Goal: Task Accomplishment & Management: Use online tool/utility

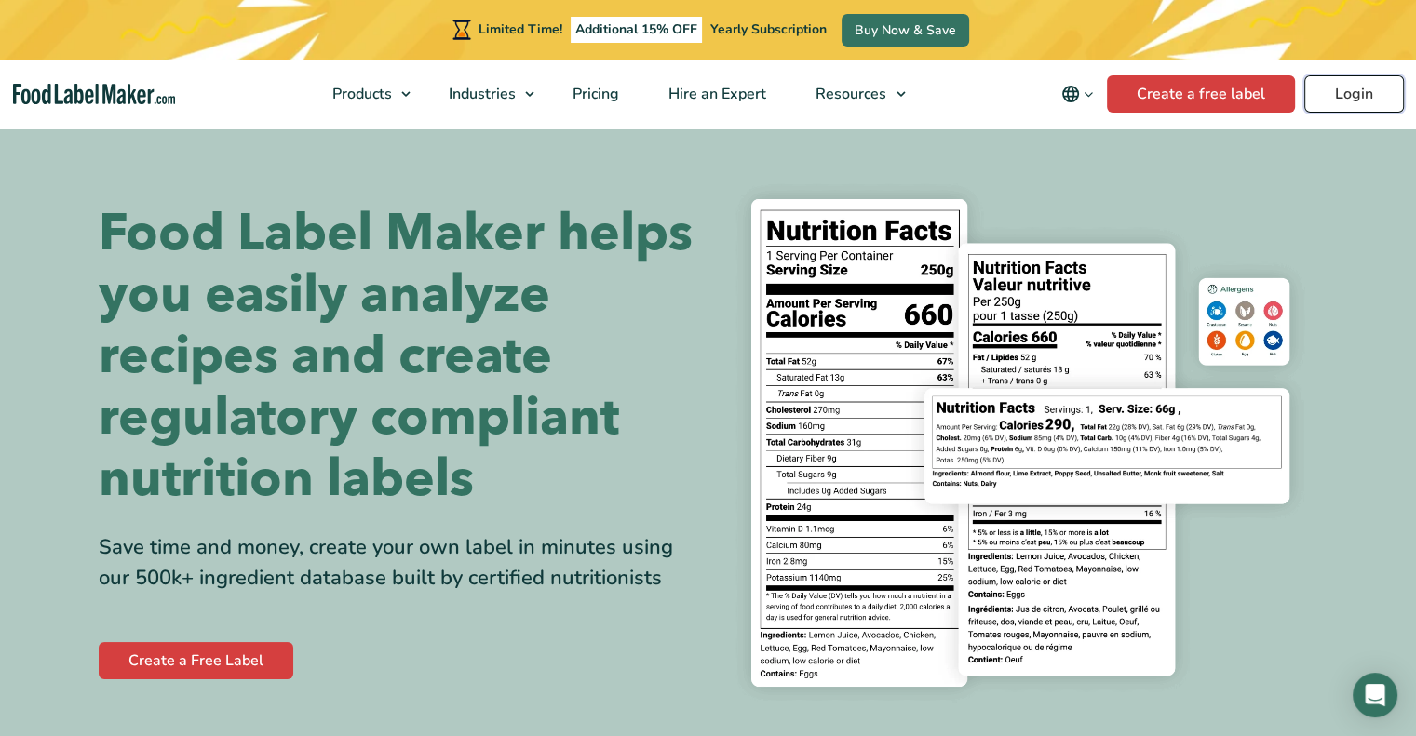
click at [1350, 89] on link "Login" at bounding box center [1354, 93] width 100 height 37
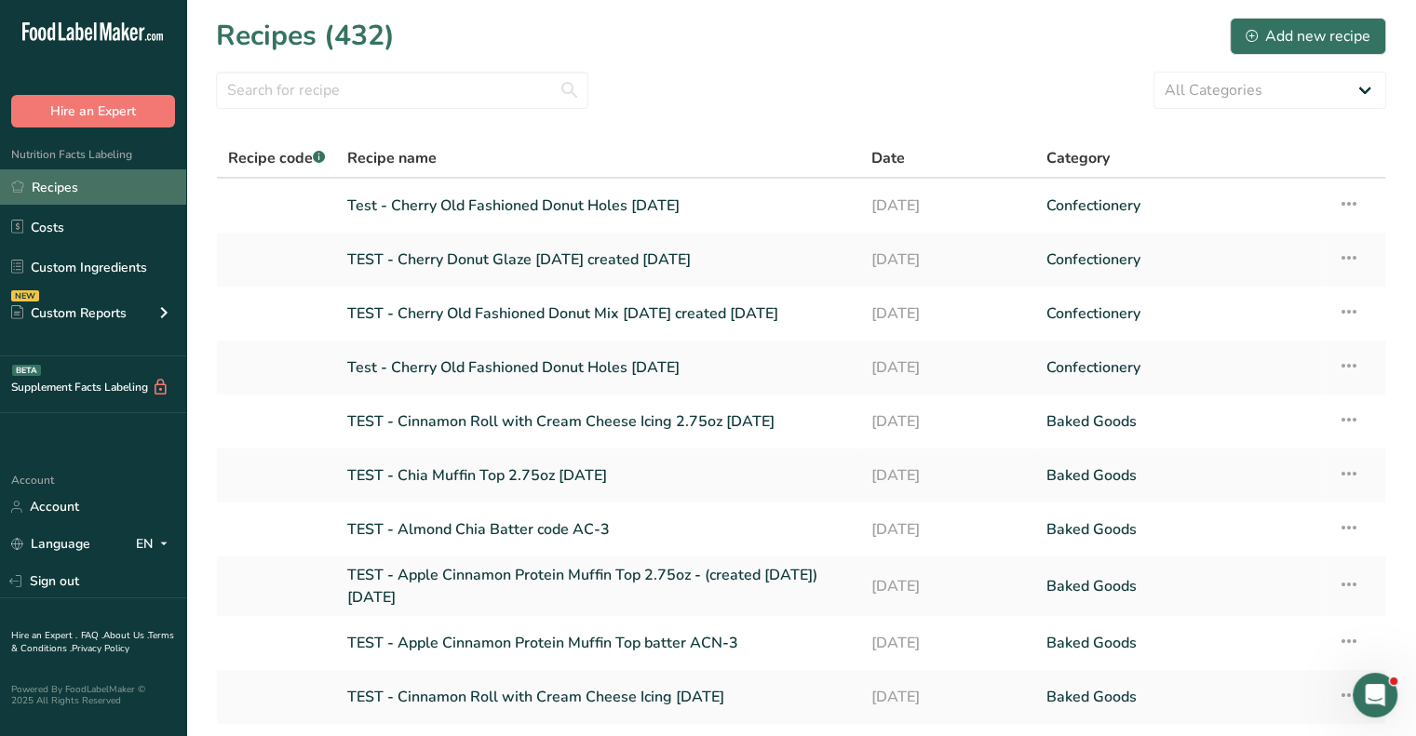
click at [89, 190] on link "Recipes" at bounding box center [93, 186] width 186 height 35
click at [335, 91] on input "text" at bounding box center [402, 90] width 372 height 37
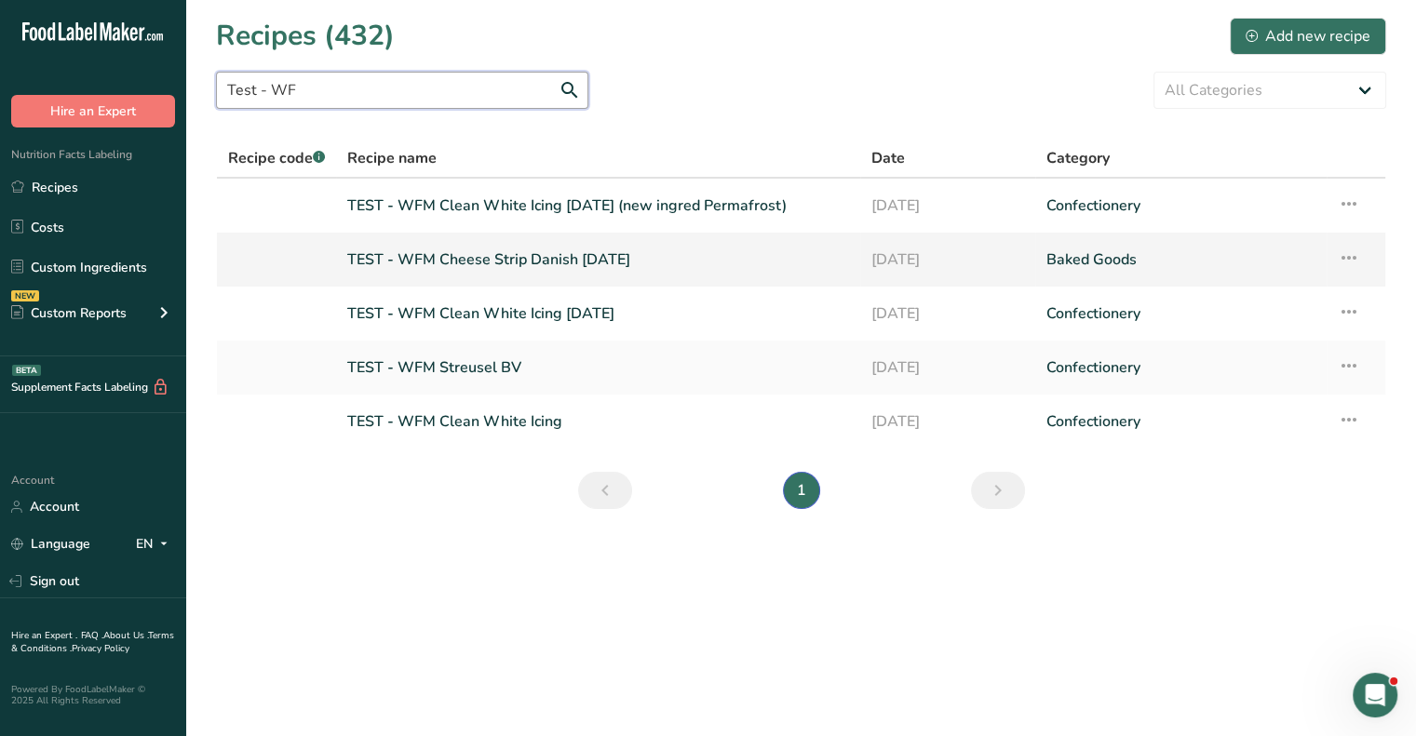
type input "Test - WF"
click at [491, 252] on link "TEST - WFM Cheese Strip Danish 8-12-2025" at bounding box center [598, 259] width 502 height 39
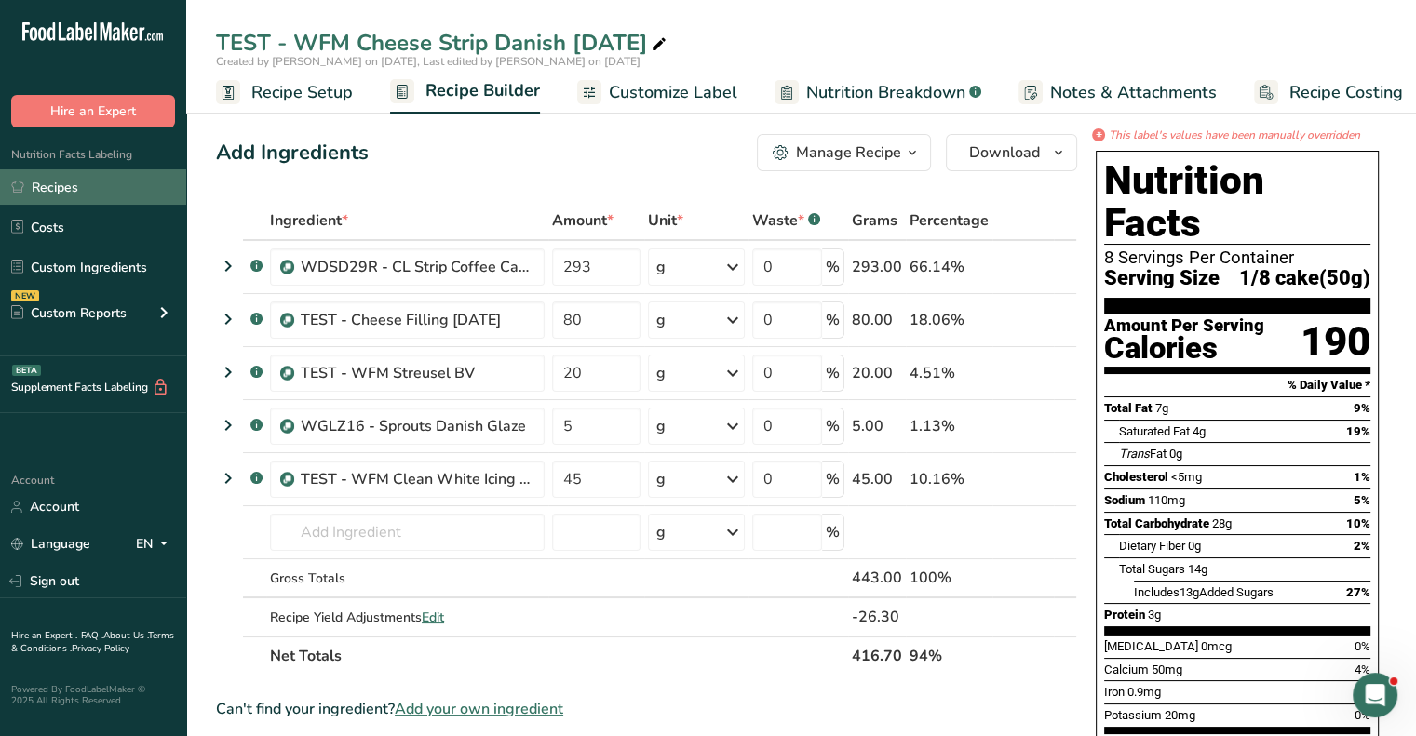
click at [66, 185] on link "Recipes" at bounding box center [93, 186] width 186 height 35
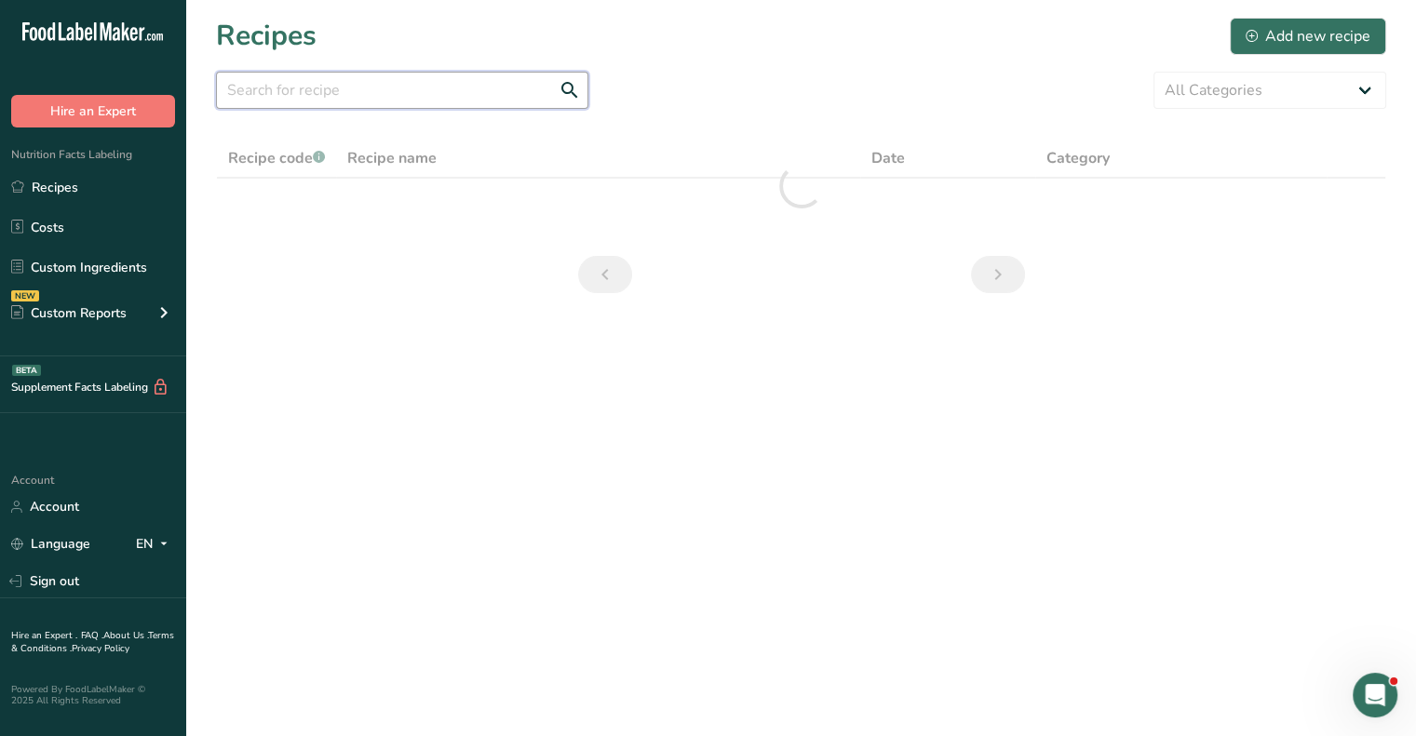
click at [403, 84] on input "text" at bounding box center [402, 90] width 372 height 37
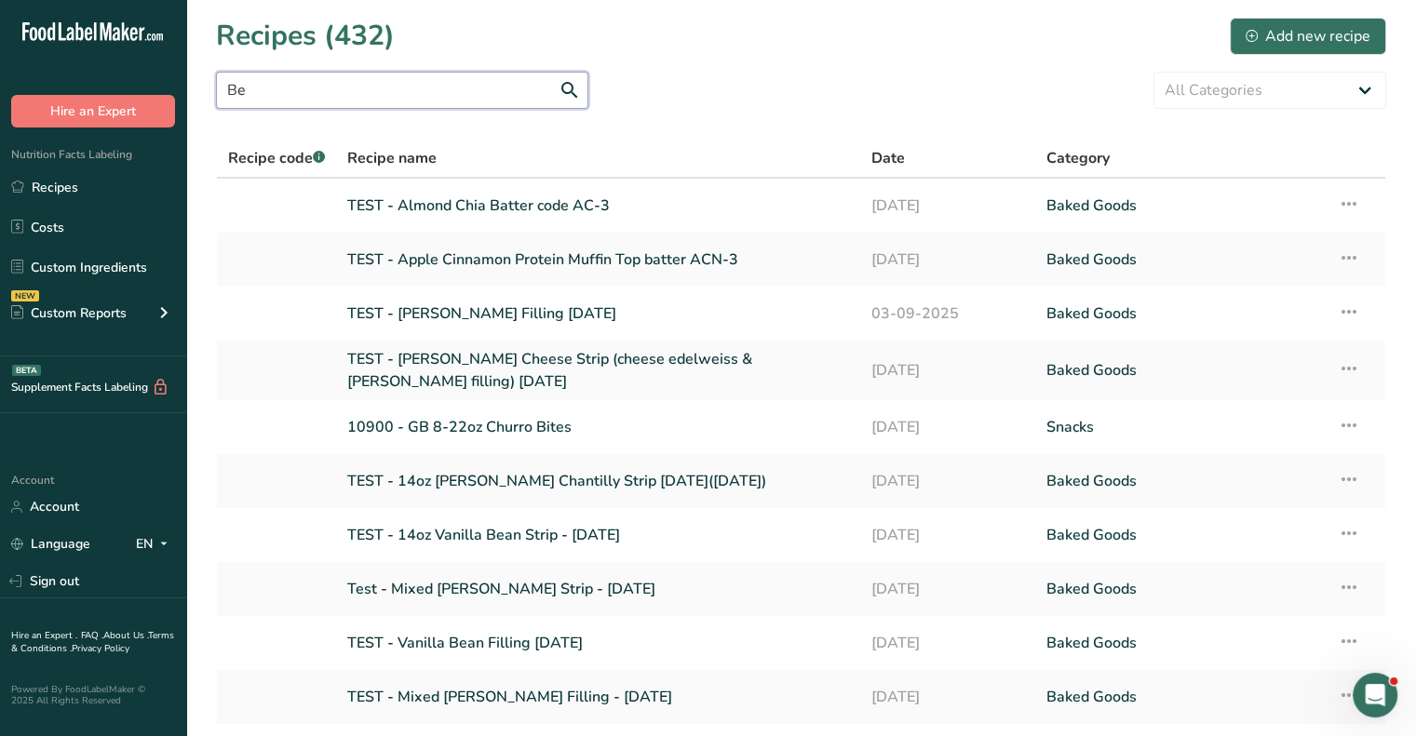
type input "B"
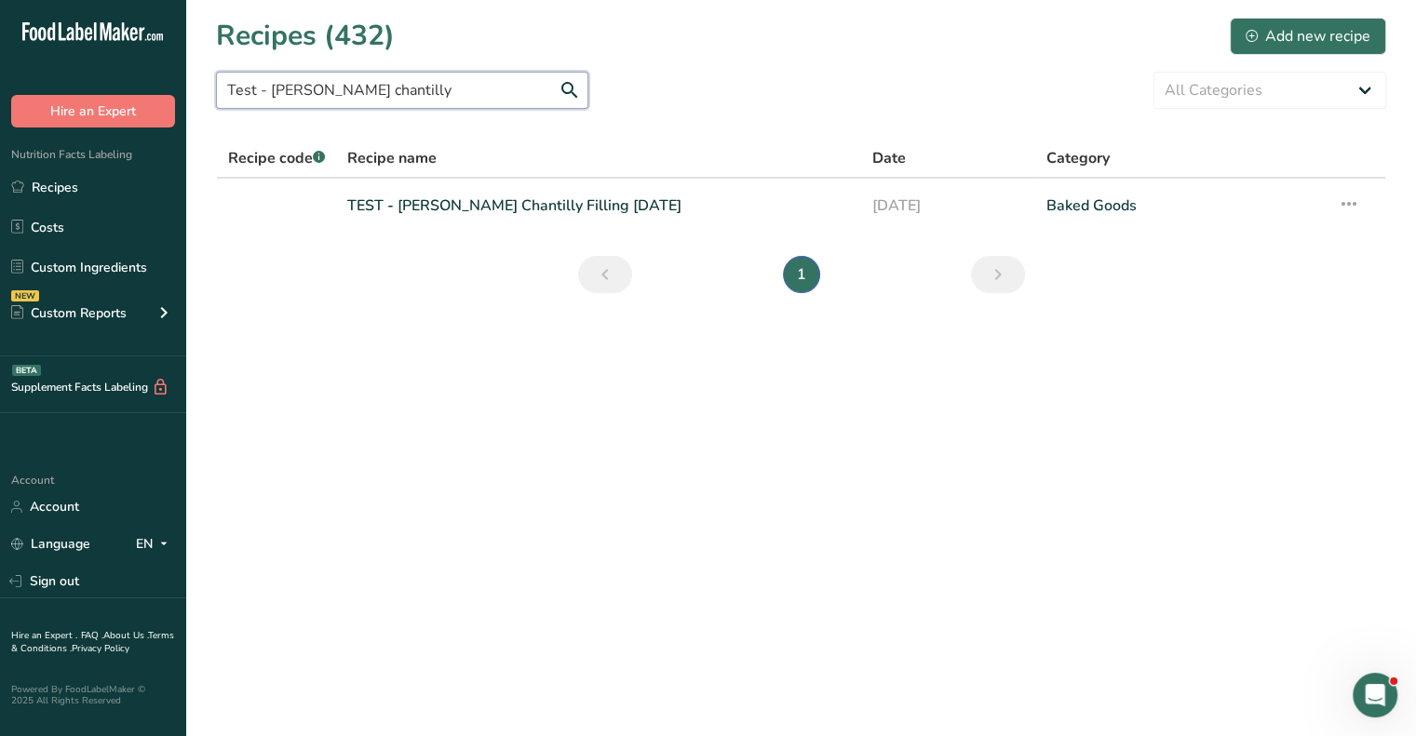
click at [380, 80] on input "Test - Berry chantilly" at bounding box center [402, 90] width 372 height 37
click at [374, 96] on input "Test - Berry chantilly" at bounding box center [402, 90] width 372 height 37
drag, startPoint x: 370, startPoint y: 81, endPoint x: 270, endPoint y: 87, distance: 99.8
click at [270, 87] on input "Test - Berry chantilly" at bounding box center [402, 90] width 372 height 37
type input "T"
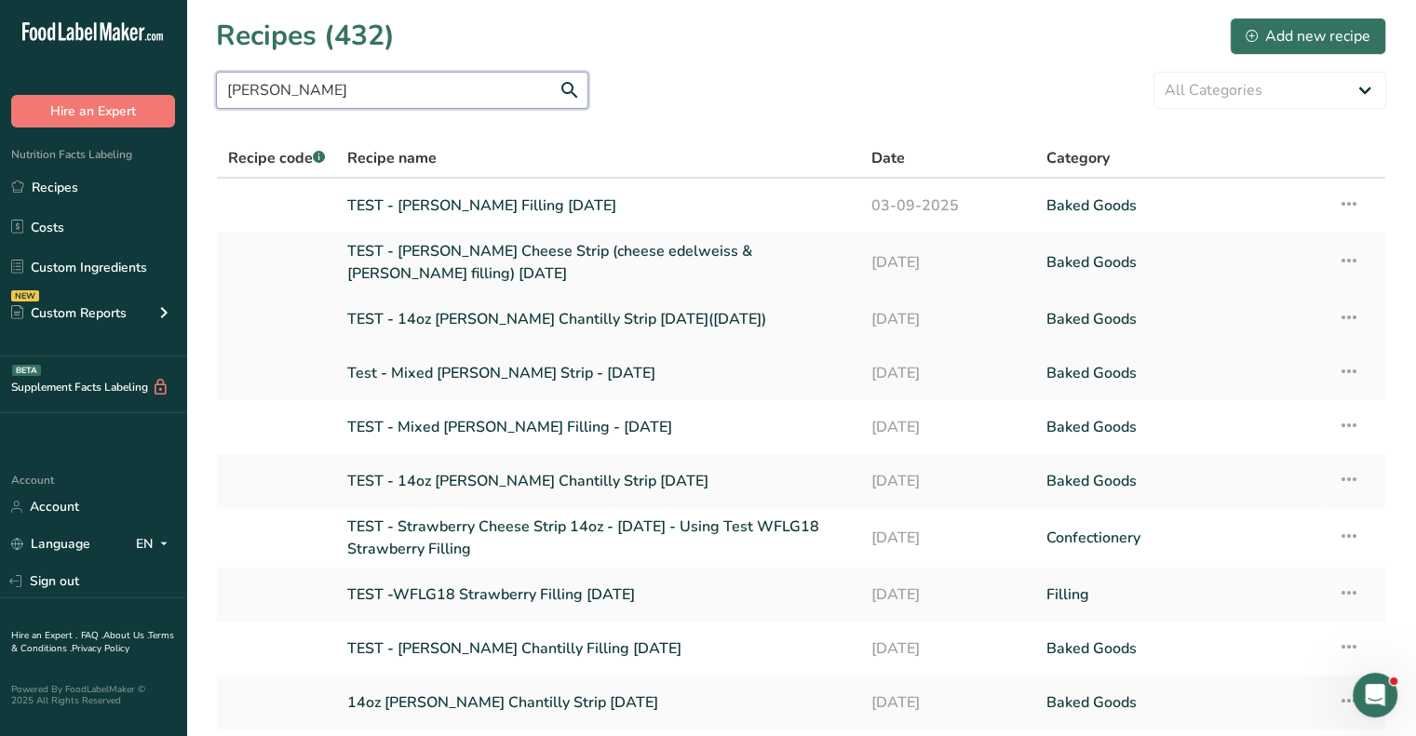
type input "Berry"
click at [463, 316] on link "TEST - 14oz Berry Chantilly Strip 8-12-2025(9-3-25)" at bounding box center [598, 319] width 502 height 39
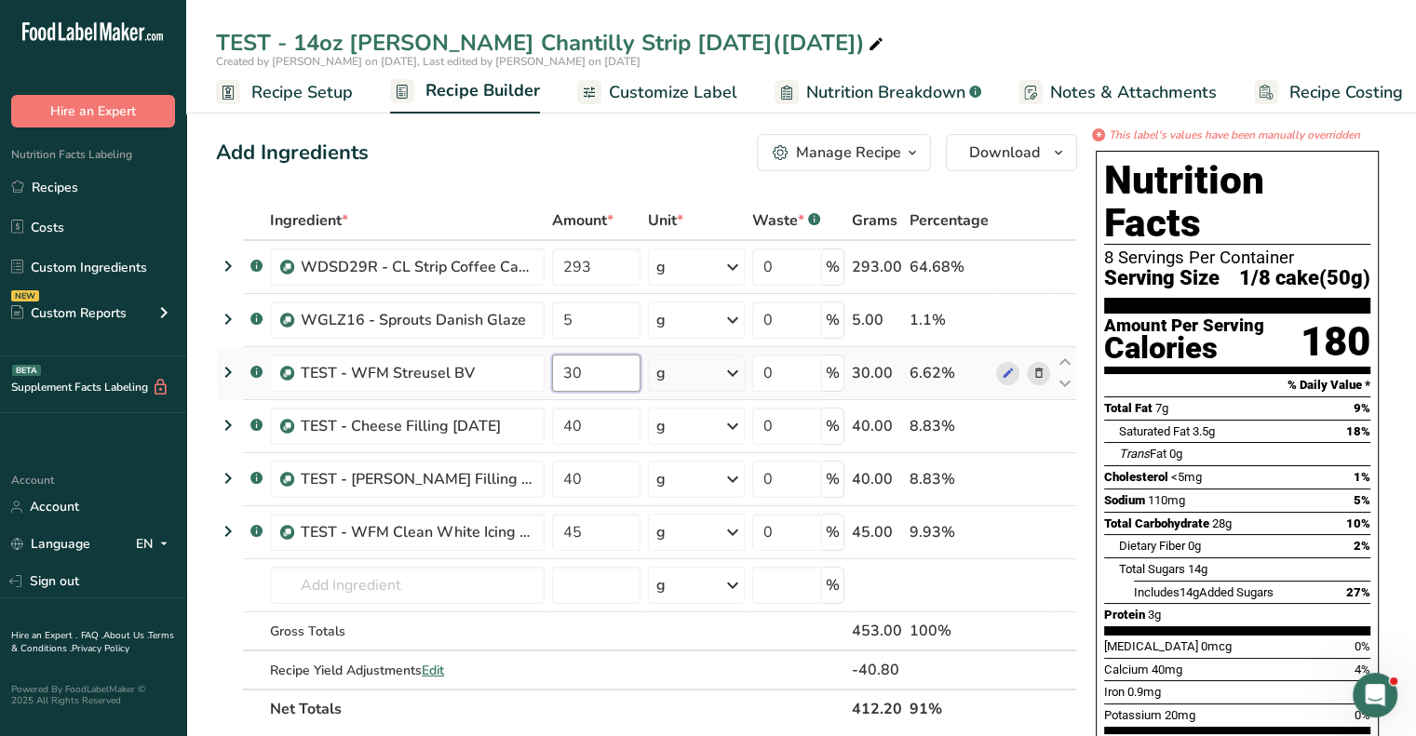
click at [583, 375] on input "30" at bounding box center [596, 373] width 88 height 37
type input "3"
type input "20"
click at [618, 627] on div "Ingredient * Amount * Unit * Waste * .a-a{fill:#347362;}.b-a{fill:#fff;} Grams …" at bounding box center [646, 465] width 861 height 528
click at [1023, 38] on div "TEST - 14oz Berry Chantilly Strip 8-12-2025(9-3-25)" at bounding box center [801, 43] width 1230 height 34
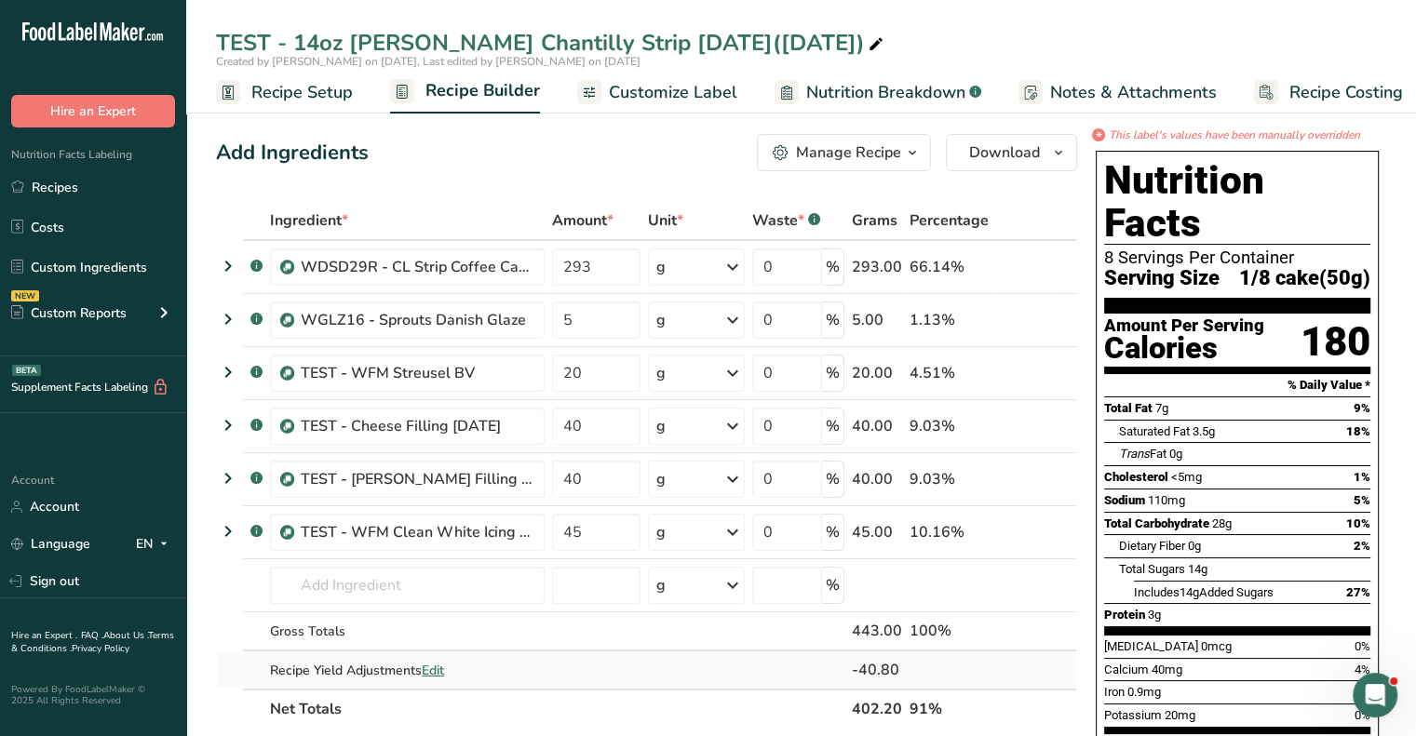
click at [441, 666] on span "Edit" at bounding box center [433, 671] width 22 height 18
select select "0"
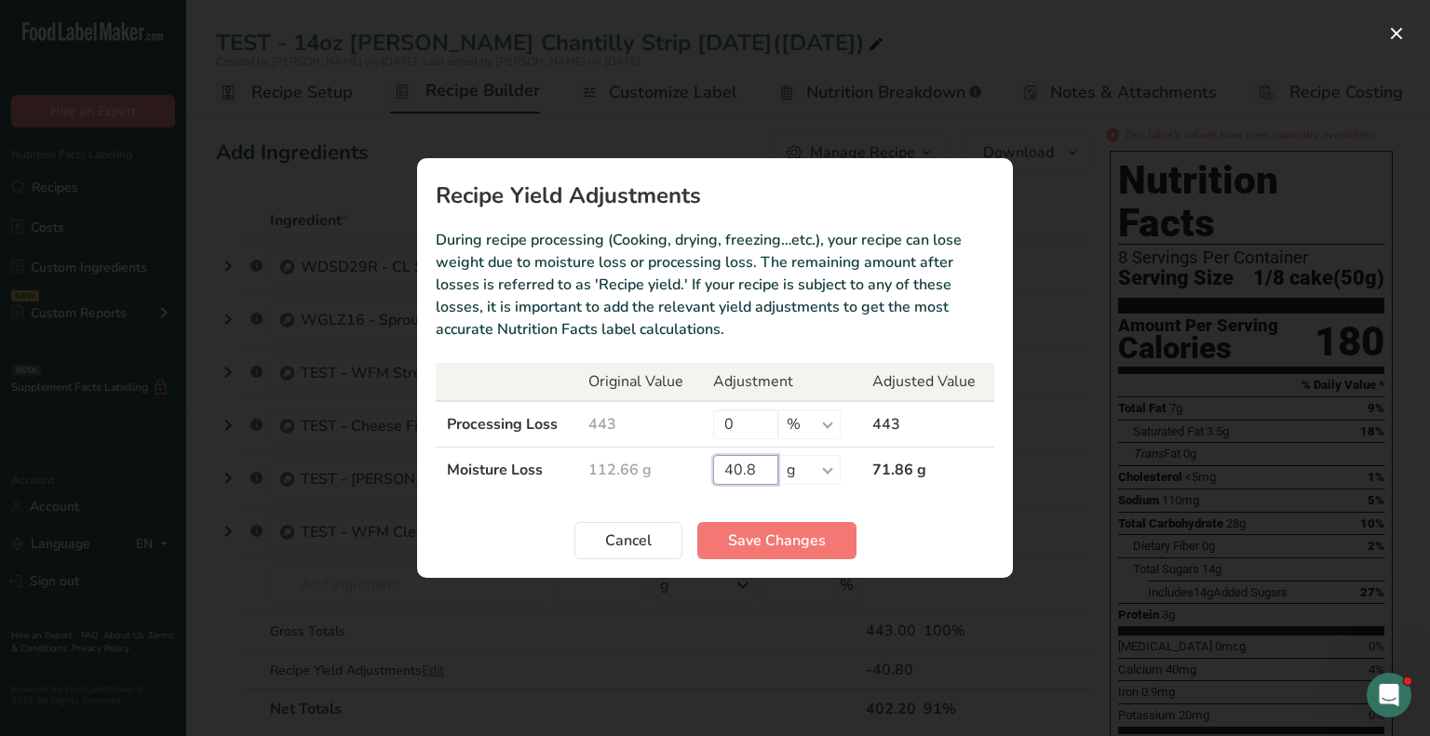
click at [741, 469] on input "40.8" at bounding box center [745, 470] width 65 height 30
type input "0"
type input "39.8"
click at [734, 554] on button "Save Changes" at bounding box center [776, 540] width 159 height 37
